Goal: Information Seeking & Learning: Learn about a topic

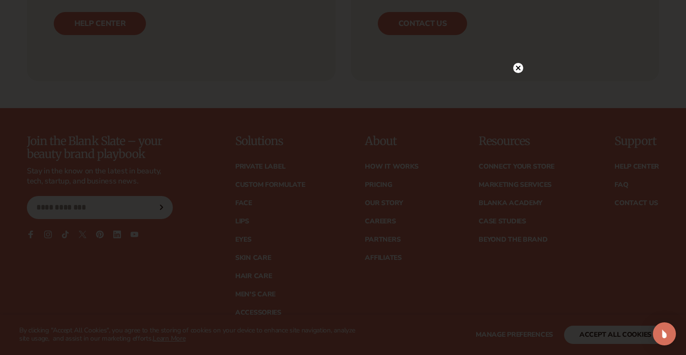
scroll to position [3734, 0]
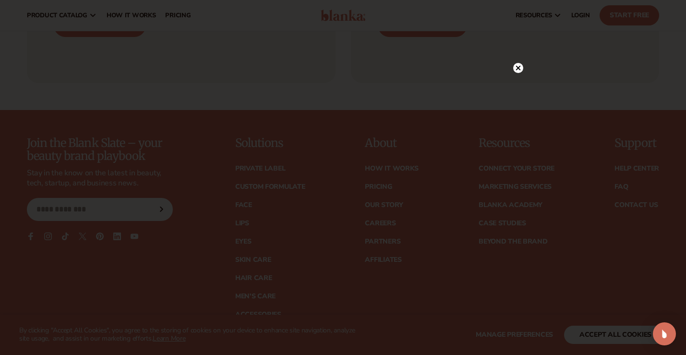
click at [518, 68] on icon at bounding box center [518, 68] width 10 height 10
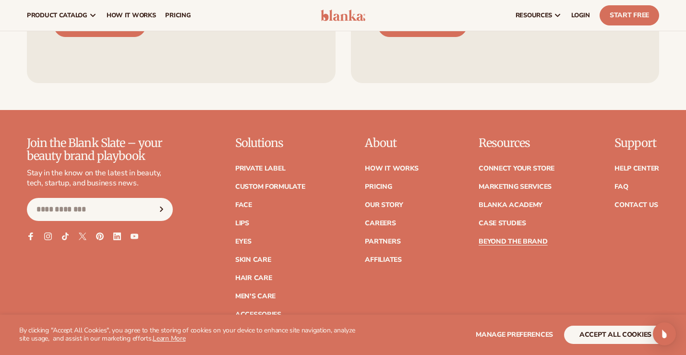
click at [496, 238] on link "Beyond the brand" at bounding box center [512, 241] width 69 height 7
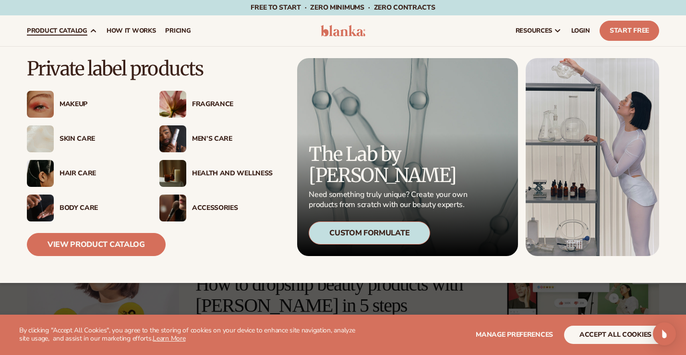
click at [56, 24] on link "product catalog" at bounding box center [62, 30] width 80 height 31
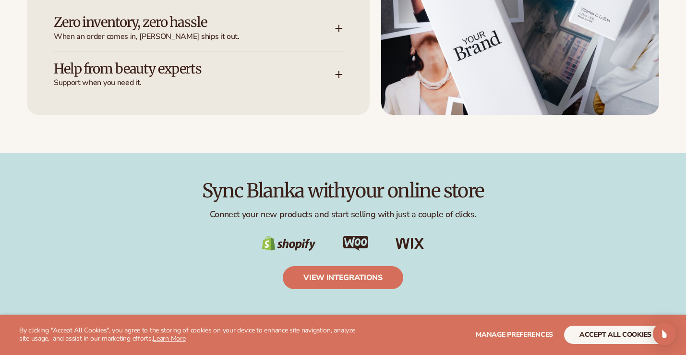
scroll to position [1860, 0]
